Goal: Task Accomplishment & Management: Use online tool/utility

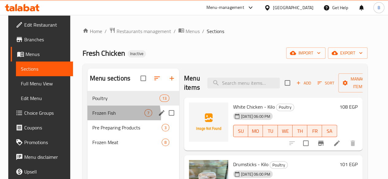
click at [105, 120] on div "Frozen Fish 7" at bounding box center [133, 113] width 92 height 15
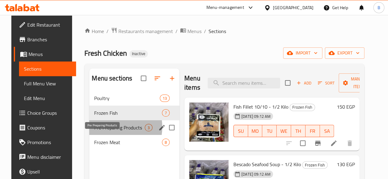
click at [103, 131] on span "Pre Preparing Products" at bounding box center [119, 127] width 51 height 7
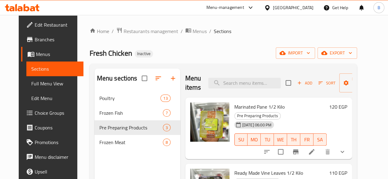
scroll to position [18, 0]
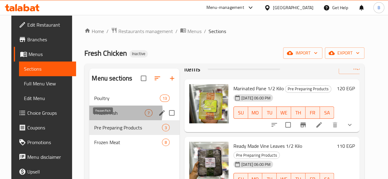
click at [103, 117] on span "Frozen Fish" at bounding box center [119, 112] width 51 height 7
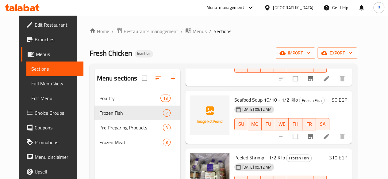
scroll to position [123, 0]
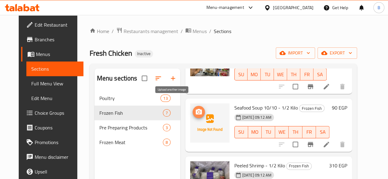
click at [197, 111] on circle "upload picture" at bounding box center [198, 112] width 2 height 2
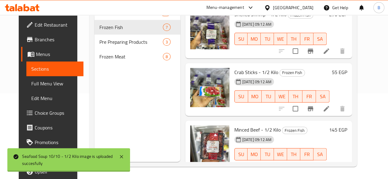
scroll to position [248, 0]
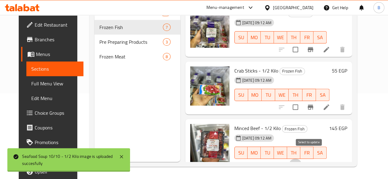
click at [302, 159] on input "checkbox" at bounding box center [295, 165] width 13 height 13
checkbox input "true"
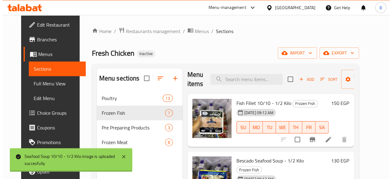
scroll to position [0, 0]
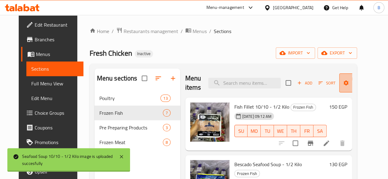
click at [355, 80] on span "Manage items" at bounding box center [359, 82] width 31 height 15
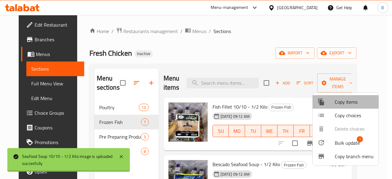
click at [344, 101] on span "Copy items" at bounding box center [354, 101] width 39 height 7
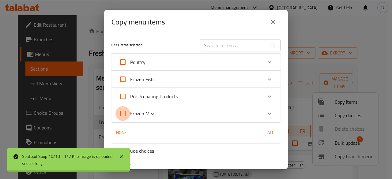
click at [123, 113] on input "Frozen Meat" at bounding box center [123, 113] width 15 height 15
checkbox input "true"
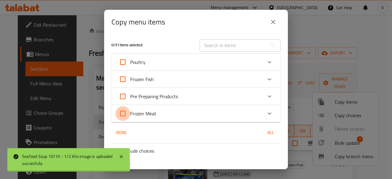
checkbox input "true"
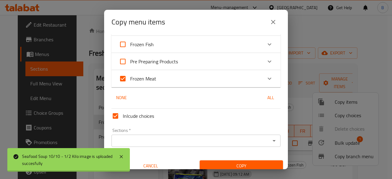
scroll to position [41, 0]
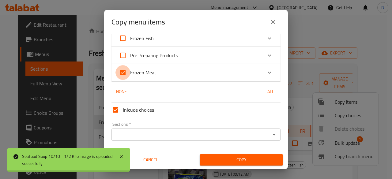
click at [125, 72] on input "Frozen Meat" at bounding box center [123, 72] width 15 height 15
checkbox input "false"
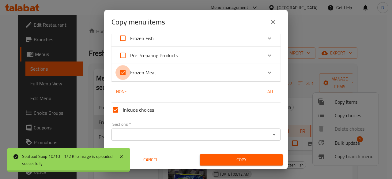
checkbox input "false"
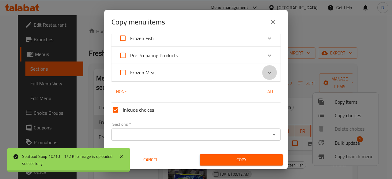
click at [262, 74] on div "Expand" at bounding box center [269, 72] width 15 height 15
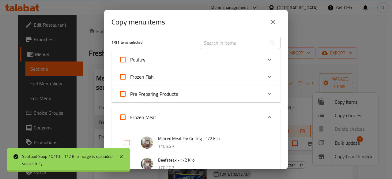
scroll to position [3, 0]
click at [266, 91] on icon "Expand" at bounding box center [269, 93] width 7 height 7
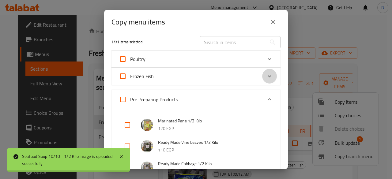
click at [268, 78] on icon "Expand" at bounding box center [269, 76] width 7 height 7
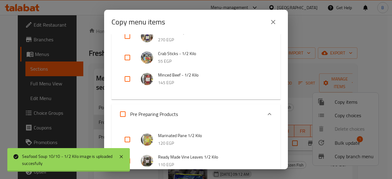
scroll to position [158, 0]
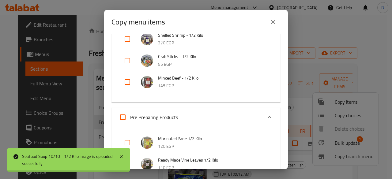
click at [127, 83] on input "checkbox" at bounding box center [127, 82] width 15 height 15
checkbox input "true"
click at [266, 115] on icon "Expand" at bounding box center [269, 117] width 7 height 7
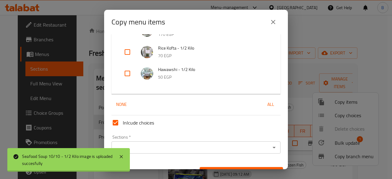
scroll to position [403, 0]
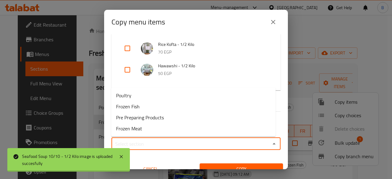
click at [257, 145] on input "Sections   *" at bounding box center [190, 144] width 155 height 9
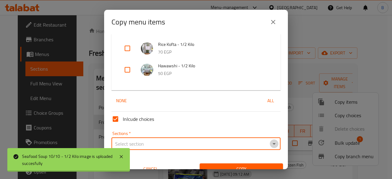
click at [271, 141] on icon "Open" at bounding box center [274, 143] width 7 height 7
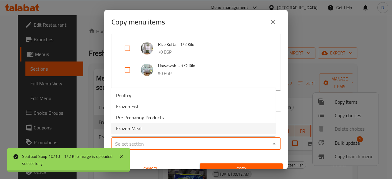
click at [164, 125] on li "Frozen Meat" at bounding box center [193, 128] width 165 height 11
type input "Frozen Meat"
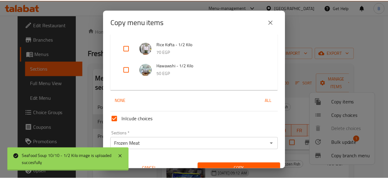
scroll to position [412, 0]
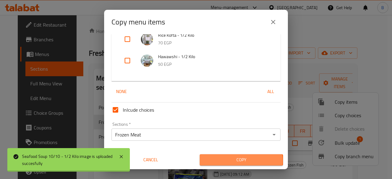
click at [238, 161] on span "Copy" at bounding box center [242, 160] width 74 height 8
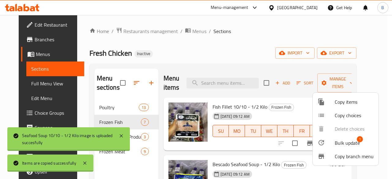
click at [254, 42] on div at bounding box center [196, 89] width 392 height 179
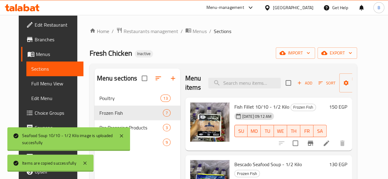
click at [254, 42] on div "Home / Restaurants management / Menus / Sections Fresh Chicken Inactive import …" at bounding box center [222, 140] width 267 height 226
